Goal: Transaction & Acquisition: Download file/media

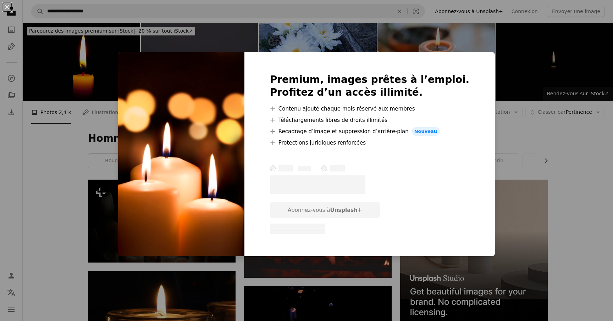
scroll to position [701, 0]
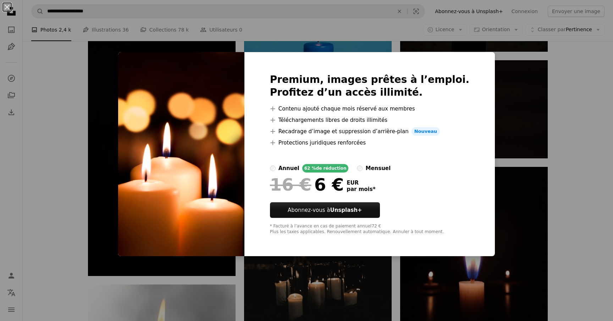
click at [588, 98] on div "An X shape Premium, images prêtes à l’emploi. Profitez d’un accès illimité. A p…" at bounding box center [306, 160] width 613 height 321
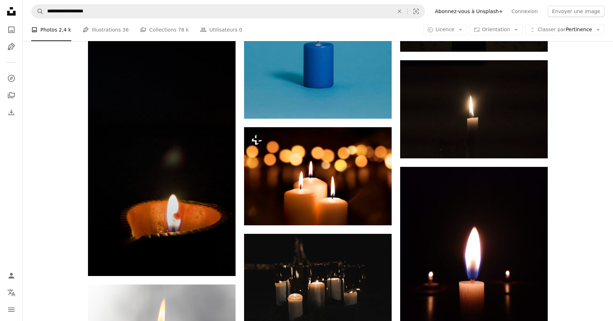
scroll to position [702, 0]
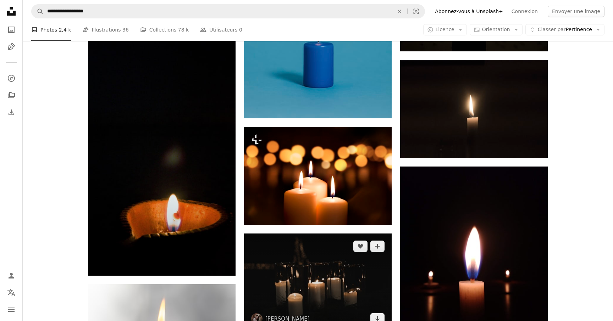
click at [308, 271] on img at bounding box center [318, 283] width 148 height 98
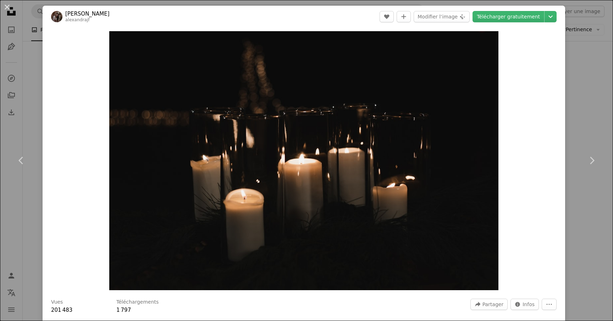
click at [608, 118] on div "An X shape Chevron left Chevron right [PERSON_NAME] alexandrajf A heart A plus …" at bounding box center [306, 160] width 613 height 321
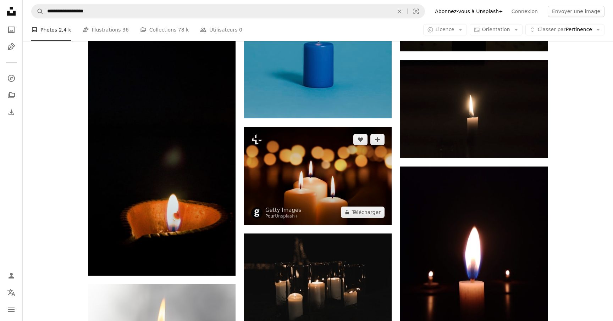
click at [337, 182] on img at bounding box center [318, 176] width 148 height 98
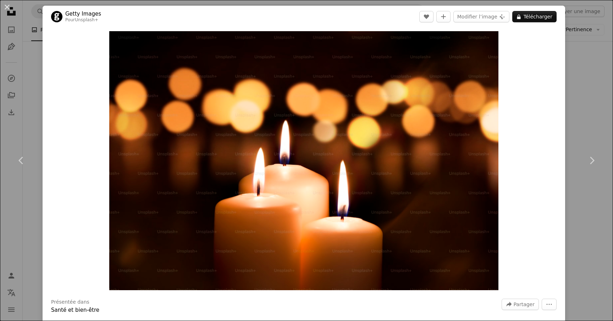
click at [584, 108] on div "An X shape Chevron left Chevron right Getty Images Pour Unsplash+ A heart A plu…" at bounding box center [306, 160] width 613 height 321
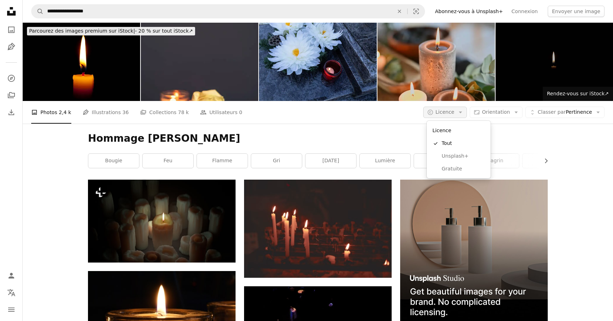
click at [453, 114] on span "Licence" at bounding box center [445, 112] width 19 height 6
click at [454, 169] on span "Gratuite" at bounding box center [463, 169] width 43 height 7
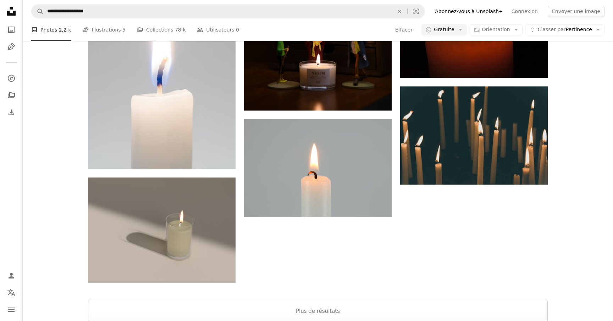
scroll to position [1161, 0]
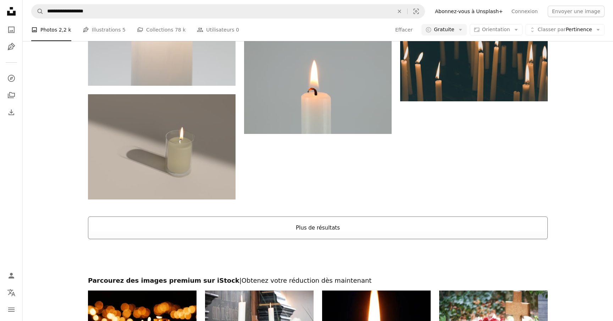
click at [303, 233] on button "Plus de résultats" at bounding box center [318, 228] width 460 height 23
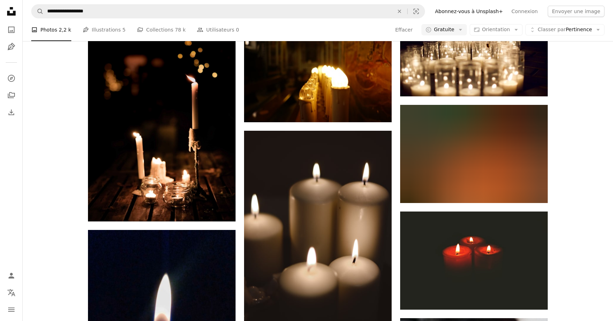
scroll to position [3855, 0]
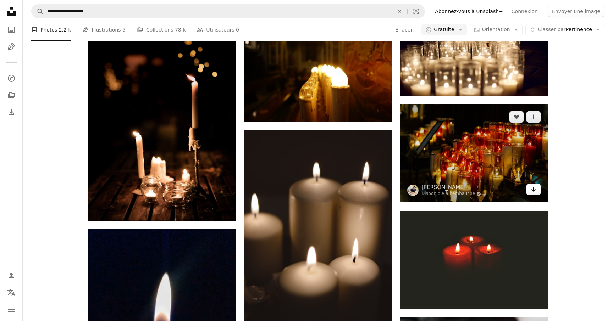
click at [534, 191] on icon "Télécharger" at bounding box center [533, 189] width 5 height 5
